Goal: Find specific page/section: Find specific page/section

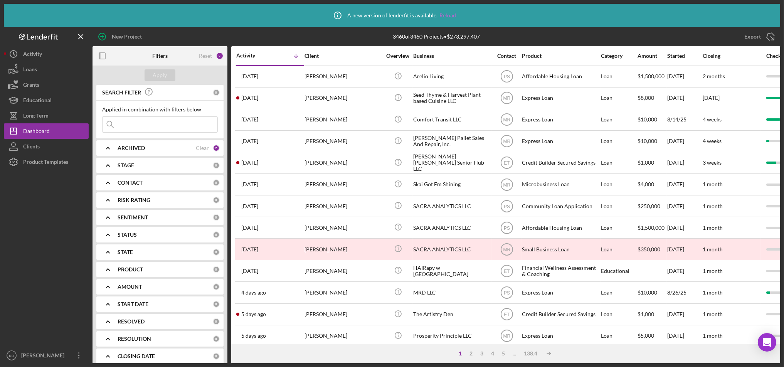
click at [446, 13] on link "Reload" at bounding box center [447, 15] width 17 height 6
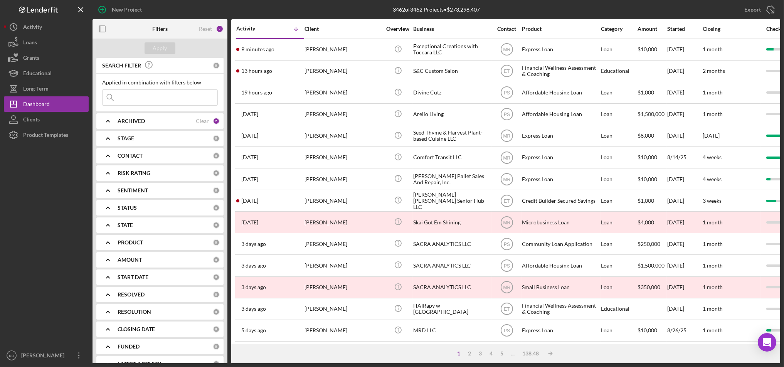
click at [252, 364] on div "New Project 3462 of 3462 Projects • $273,298,407 Export Icon/Export Filters Res…" at bounding box center [392, 183] width 784 height 367
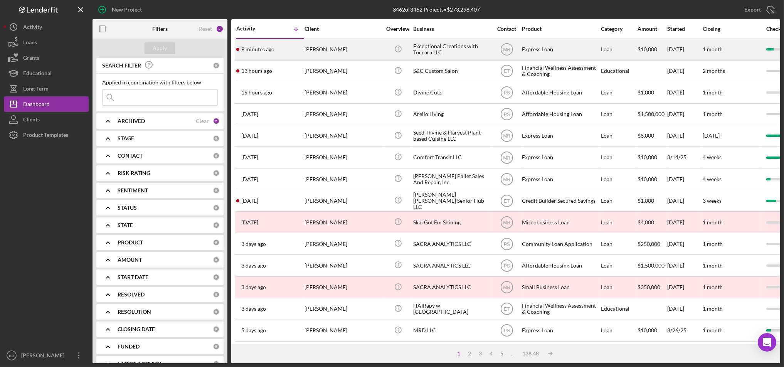
click at [352, 49] on div "[PERSON_NAME]" at bounding box center [343, 49] width 77 height 20
